Goal: Information Seeking & Learning: Learn about a topic

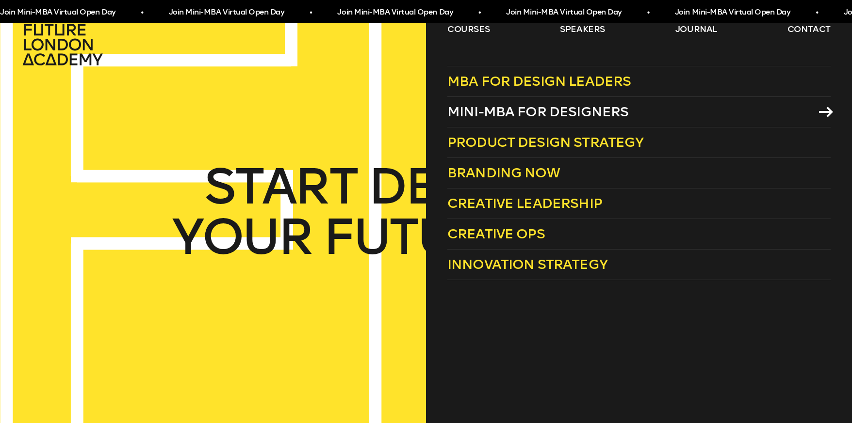
click at [475, 111] on span "Mini-MBA for Designers" at bounding box center [537, 112] width 181 height 16
